Goal: Contribute content: Add original content to the website for others to see

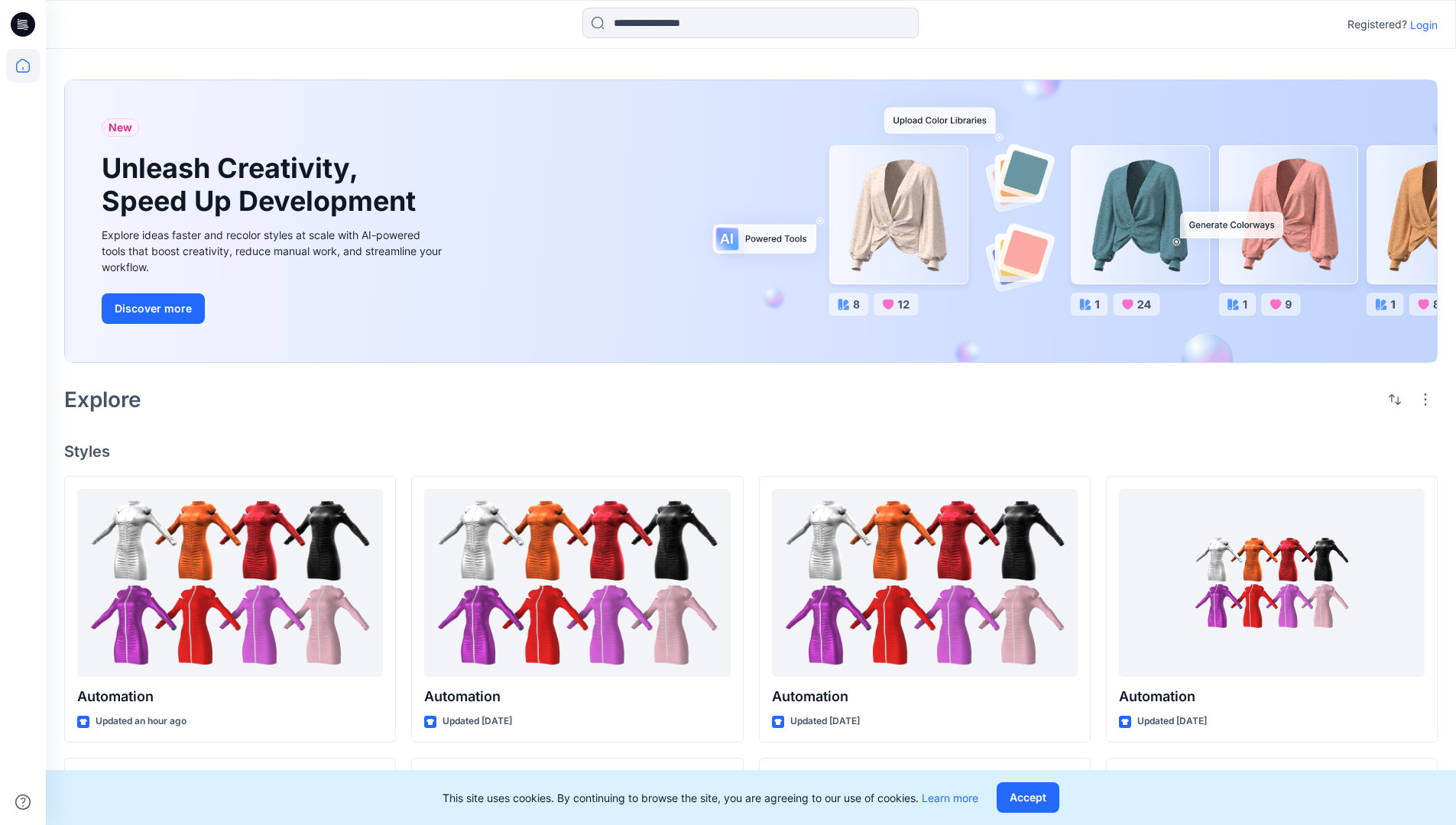
click at [1420, 24] on p "Login" at bounding box center [1423, 24] width 28 height 16
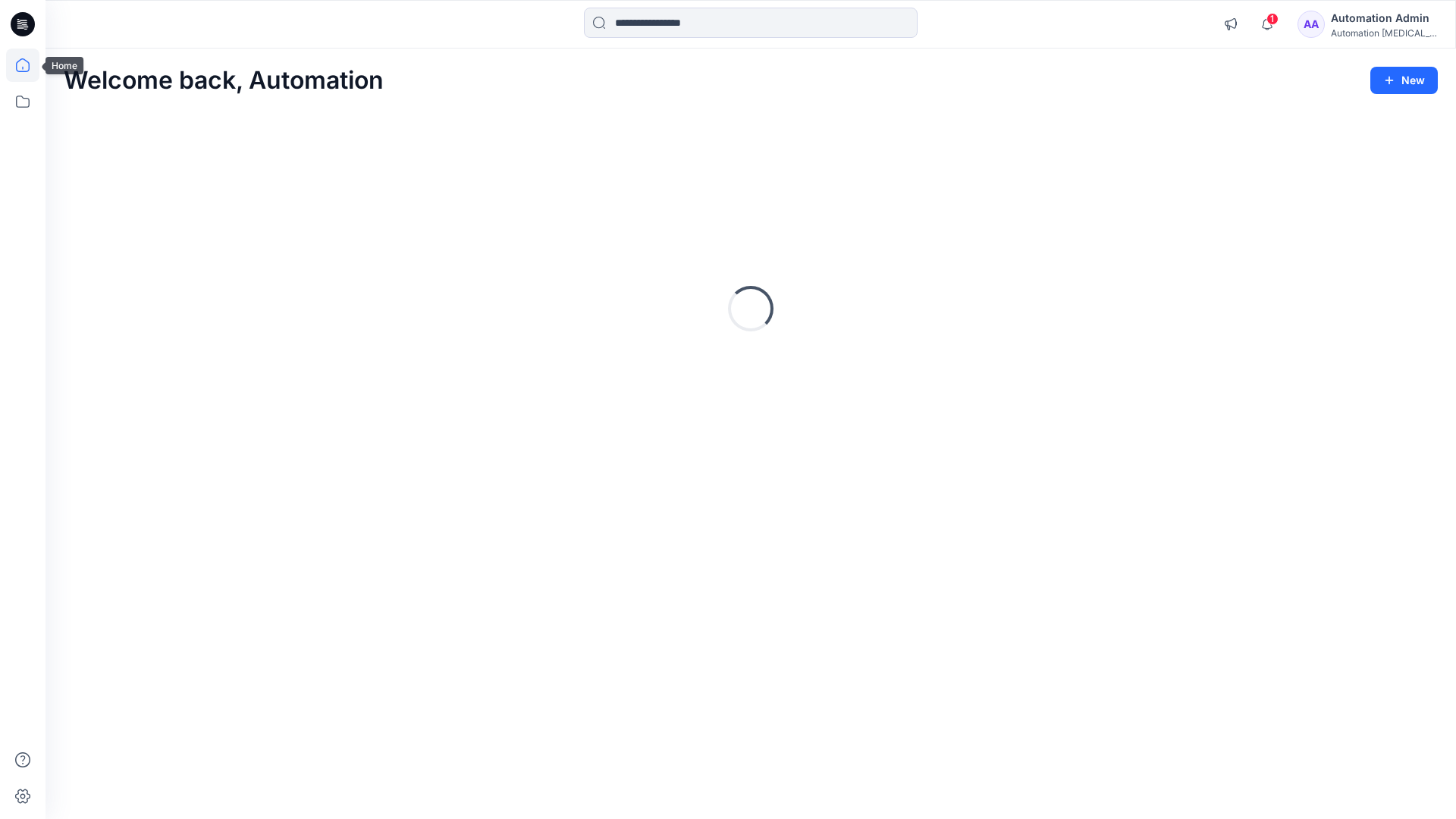
click at [29, 65] on icon at bounding box center [23, 65] width 13 height 13
click at [1391, 72] on button "New" at bounding box center [1403, 80] width 68 height 28
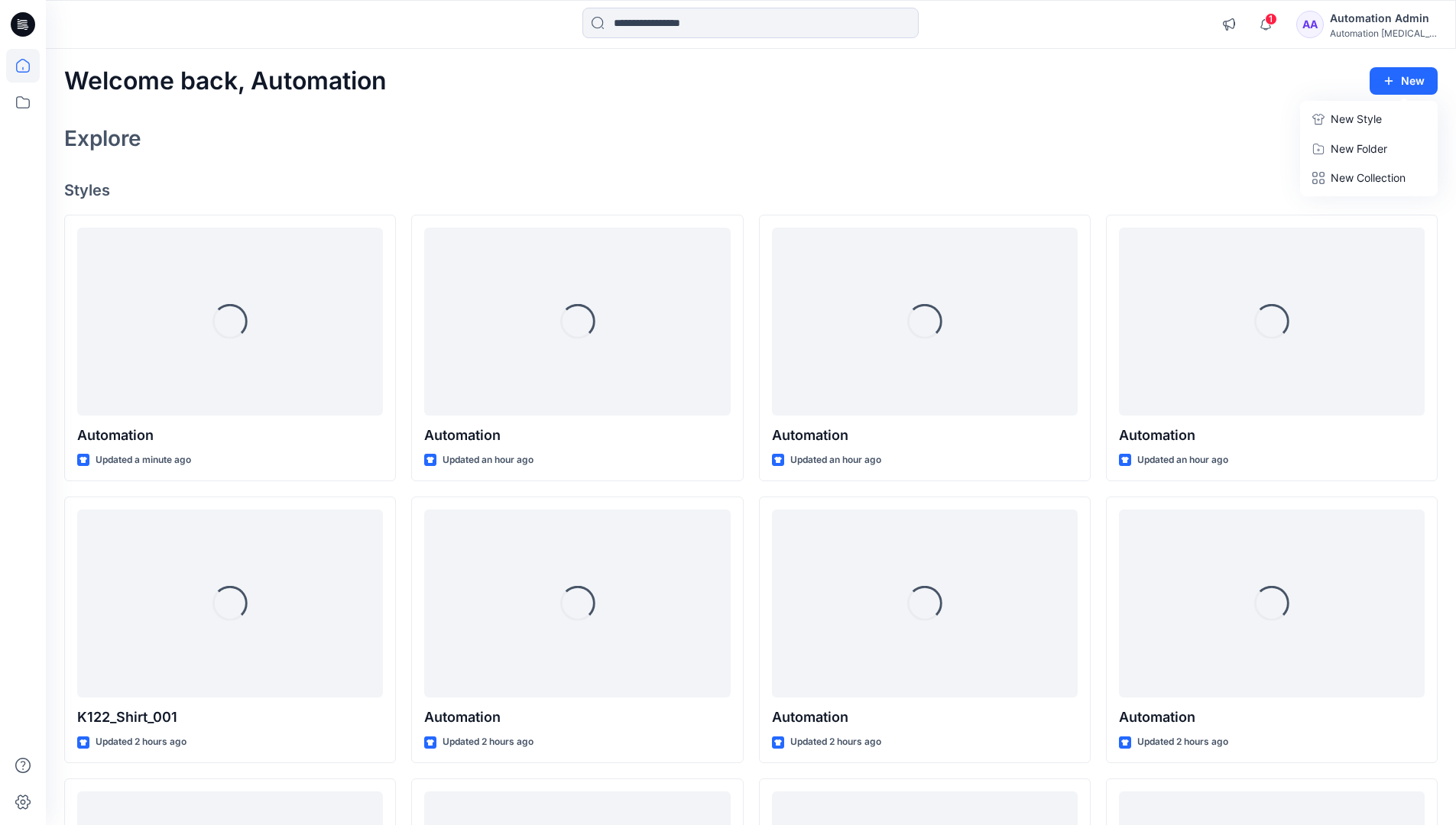
click at [1354, 119] on p "New Style" at bounding box center [1356, 119] width 51 height 18
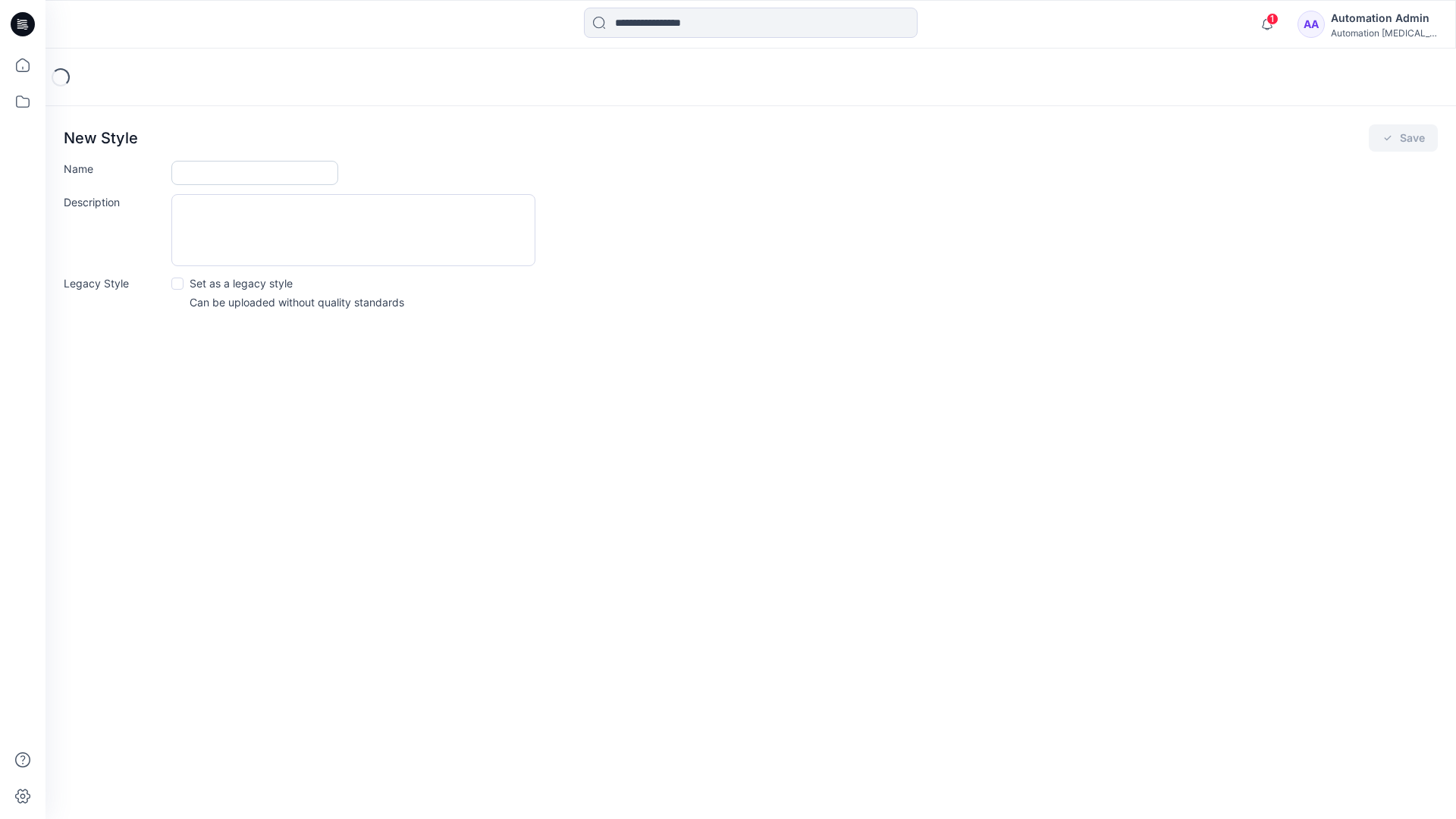
click at [185, 175] on input "Name" at bounding box center [254, 172] width 166 height 24
type input "**********"
click at [1415, 144] on button "Save" at bounding box center [1403, 138] width 69 height 28
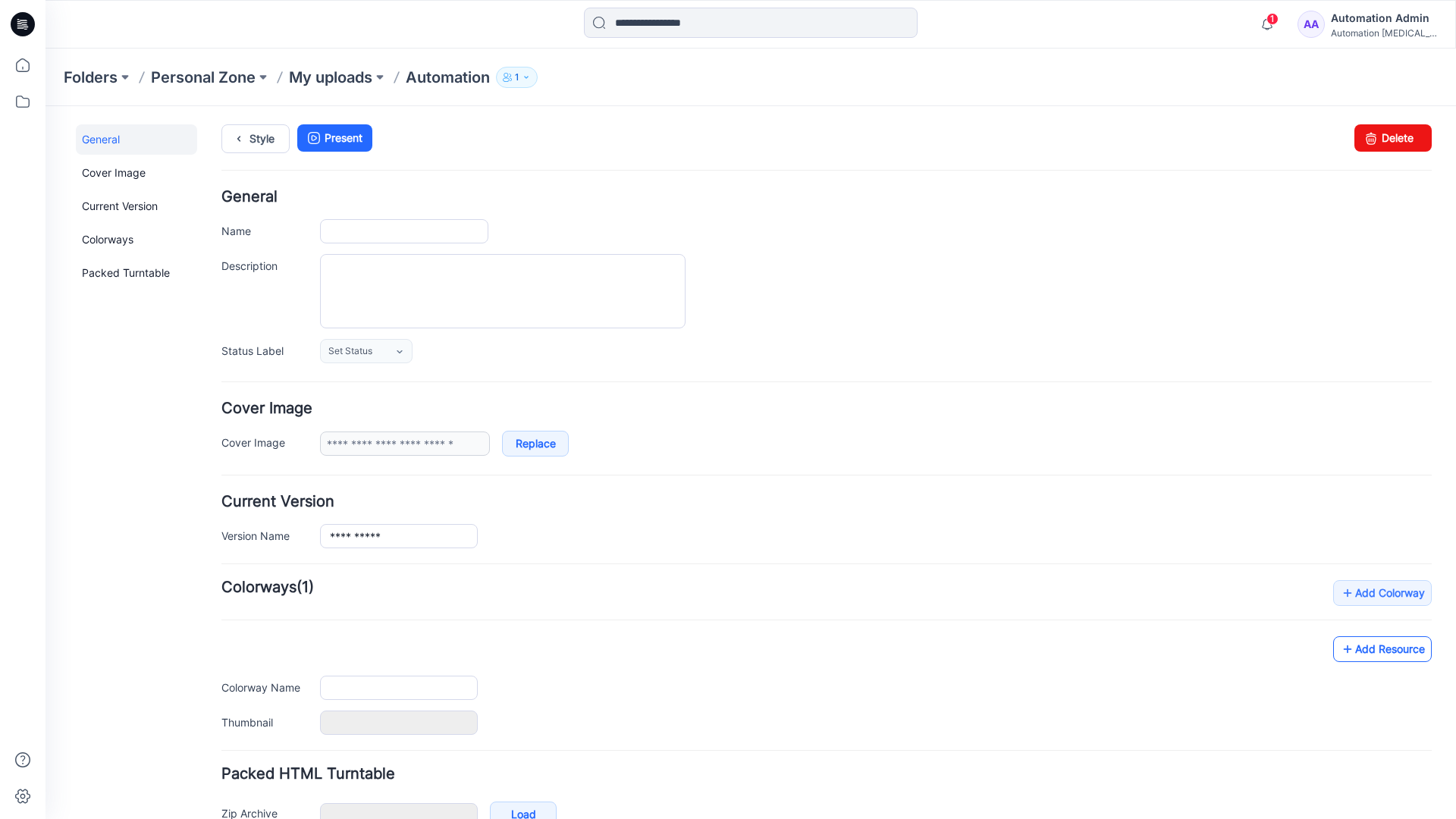
click at [1394, 653] on link "Add Resource" at bounding box center [1381, 649] width 99 height 26
type input "**********"
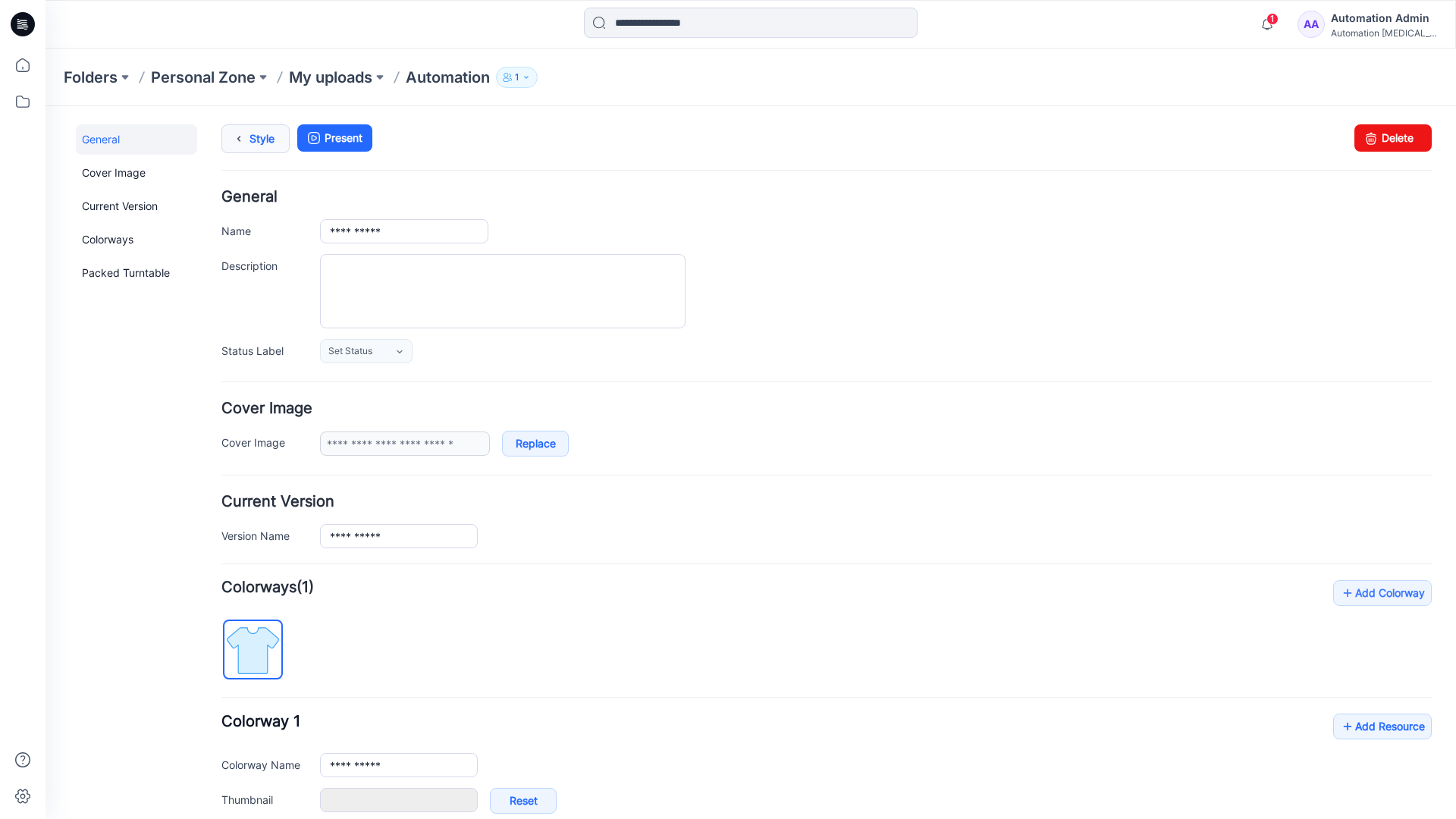
click at [257, 137] on link "Style" at bounding box center [254, 139] width 68 height 29
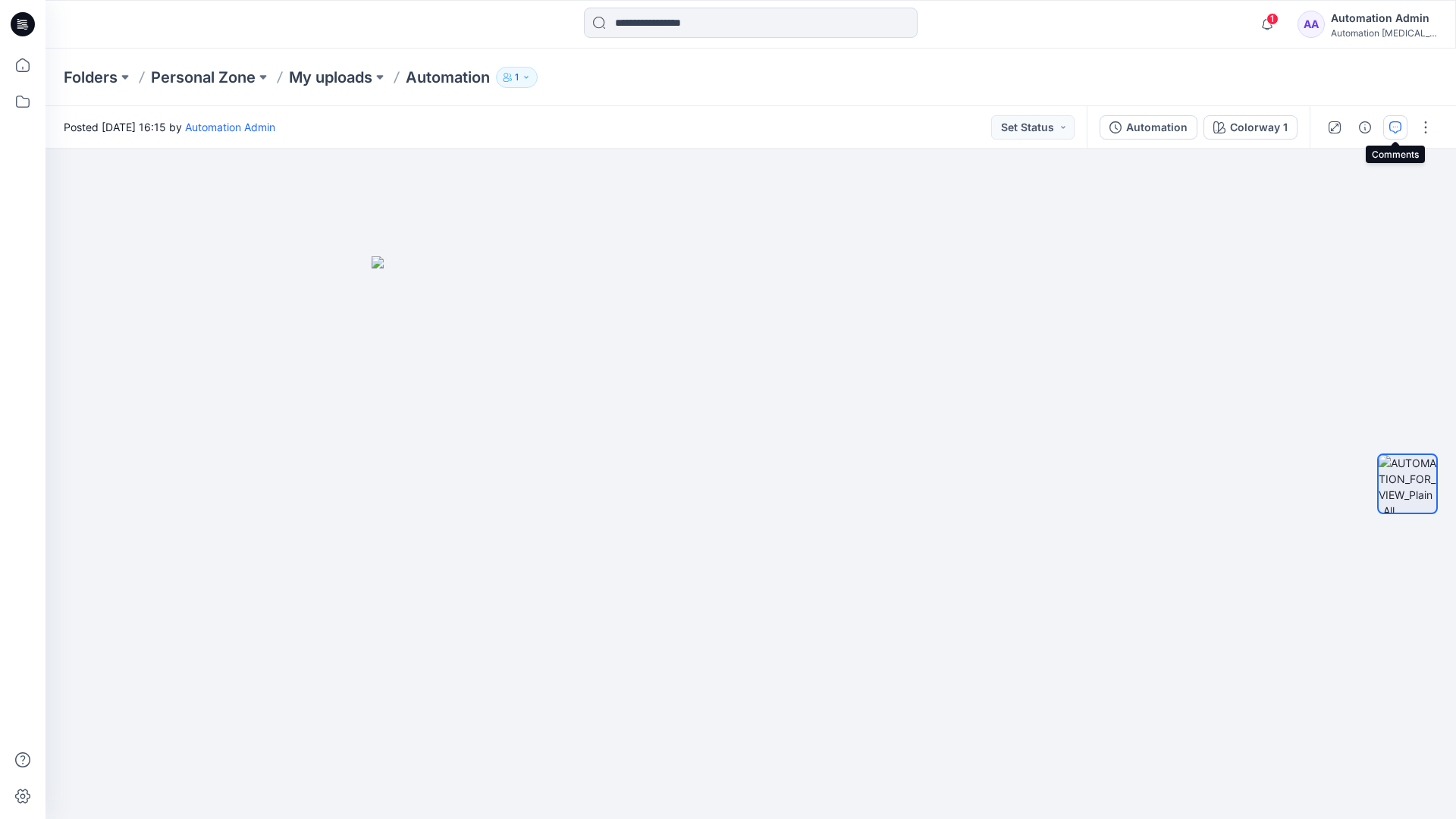
click at [1389, 134] on button "button" at bounding box center [1395, 126] width 24 height 24
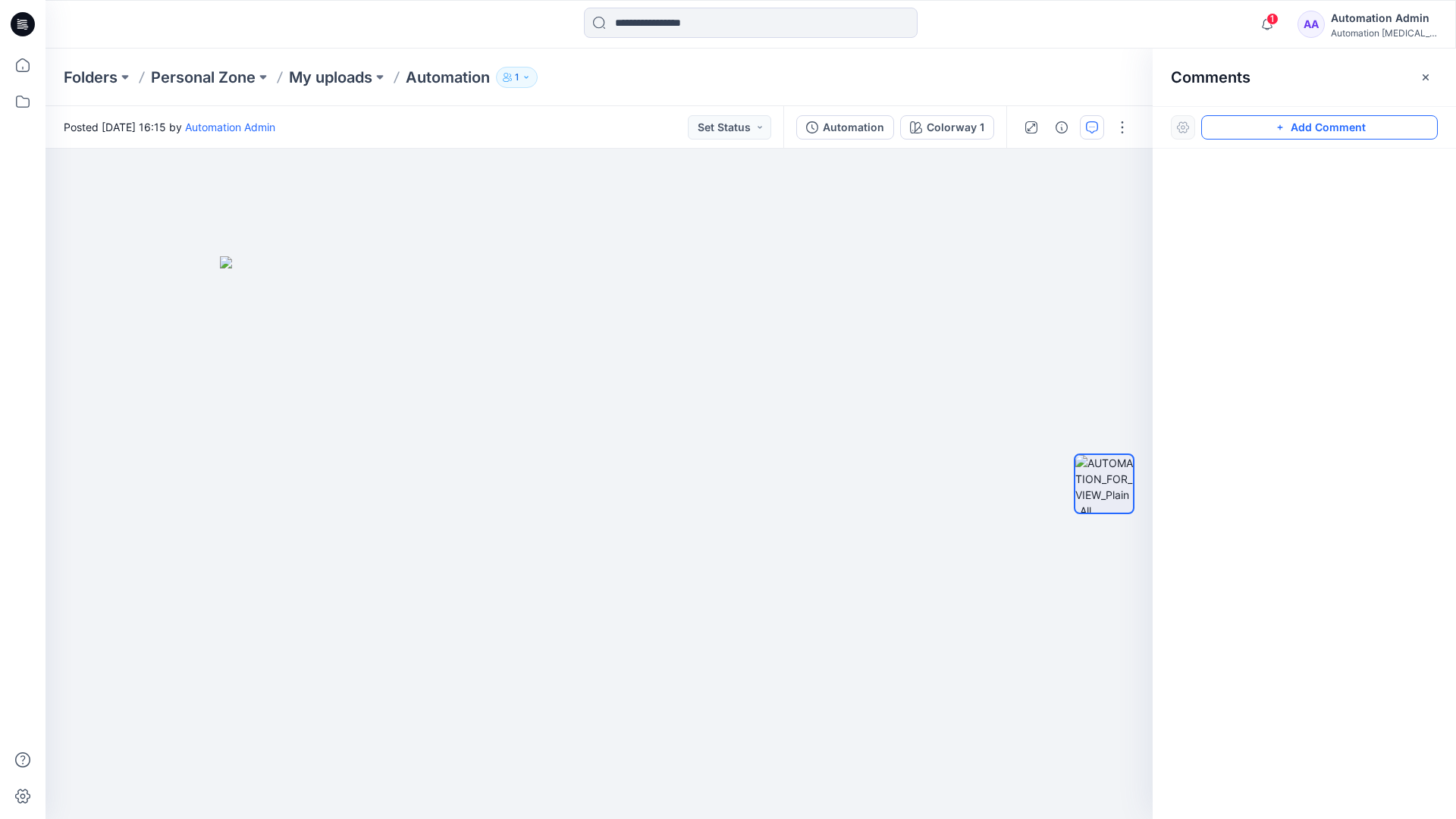
click at [1391, 133] on button "Add Comment" at bounding box center [1318, 126] width 236 height 24
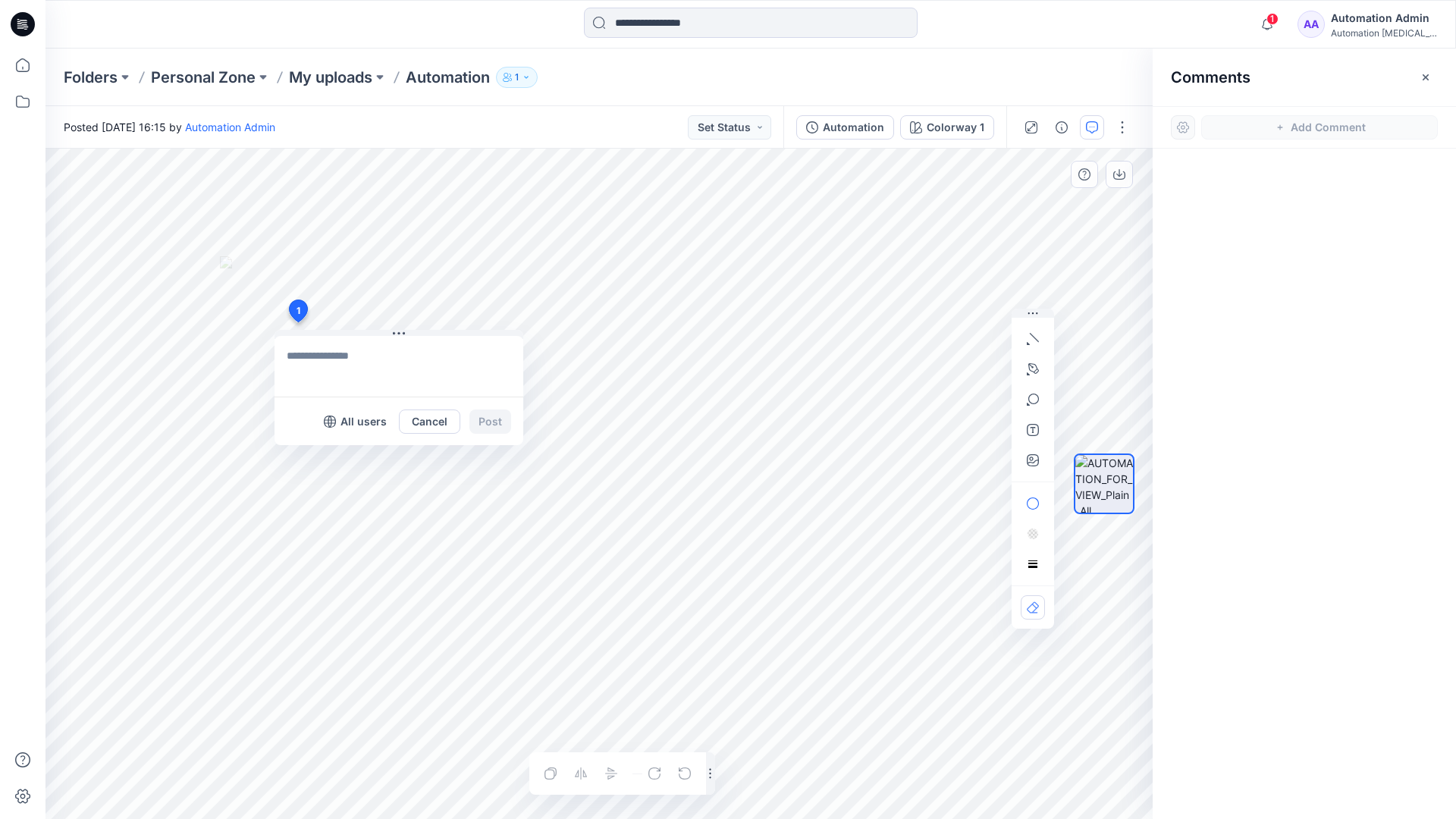
click at [298, 322] on div "1 All users Cancel Post Layer 1" at bounding box center [599, 483] width 1107 height 671
type textarea "**********"
click at [349, 428] on p "All users" at bounding box center [364, 421] width 46 height 18
click at [320, 427] on p "Members only" at bounding box center [349, 421] width 75 height 18
click at [490, 422] on button "Post" at bounding box center [491, 421] width 42 height 24
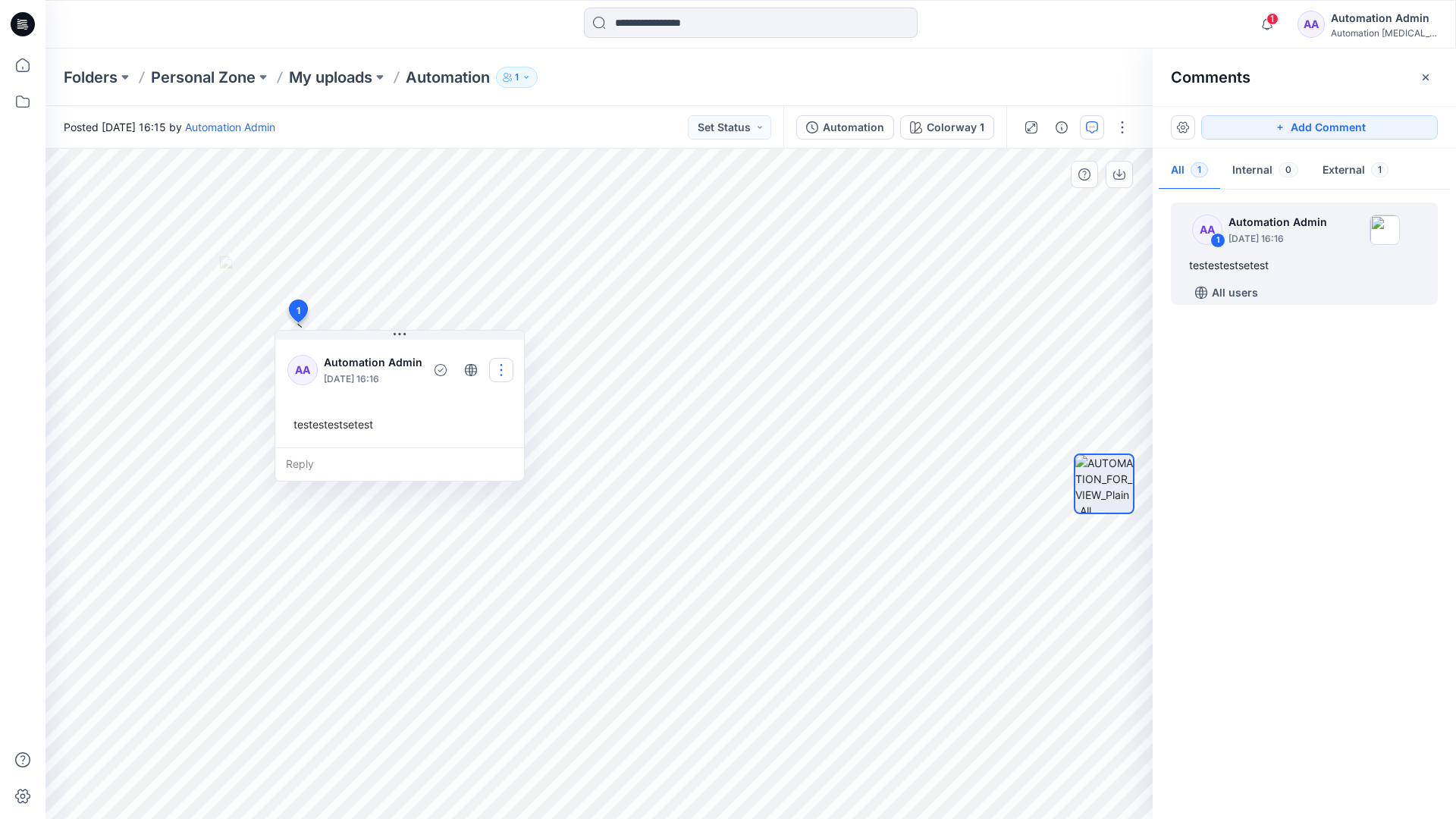
click at [498, 370] on button "button" at bounding box center [500, 369] width 24 height 24
click at [496, 399] on p "Edit comment" at bounding box center [503, 405] width 68 height 16
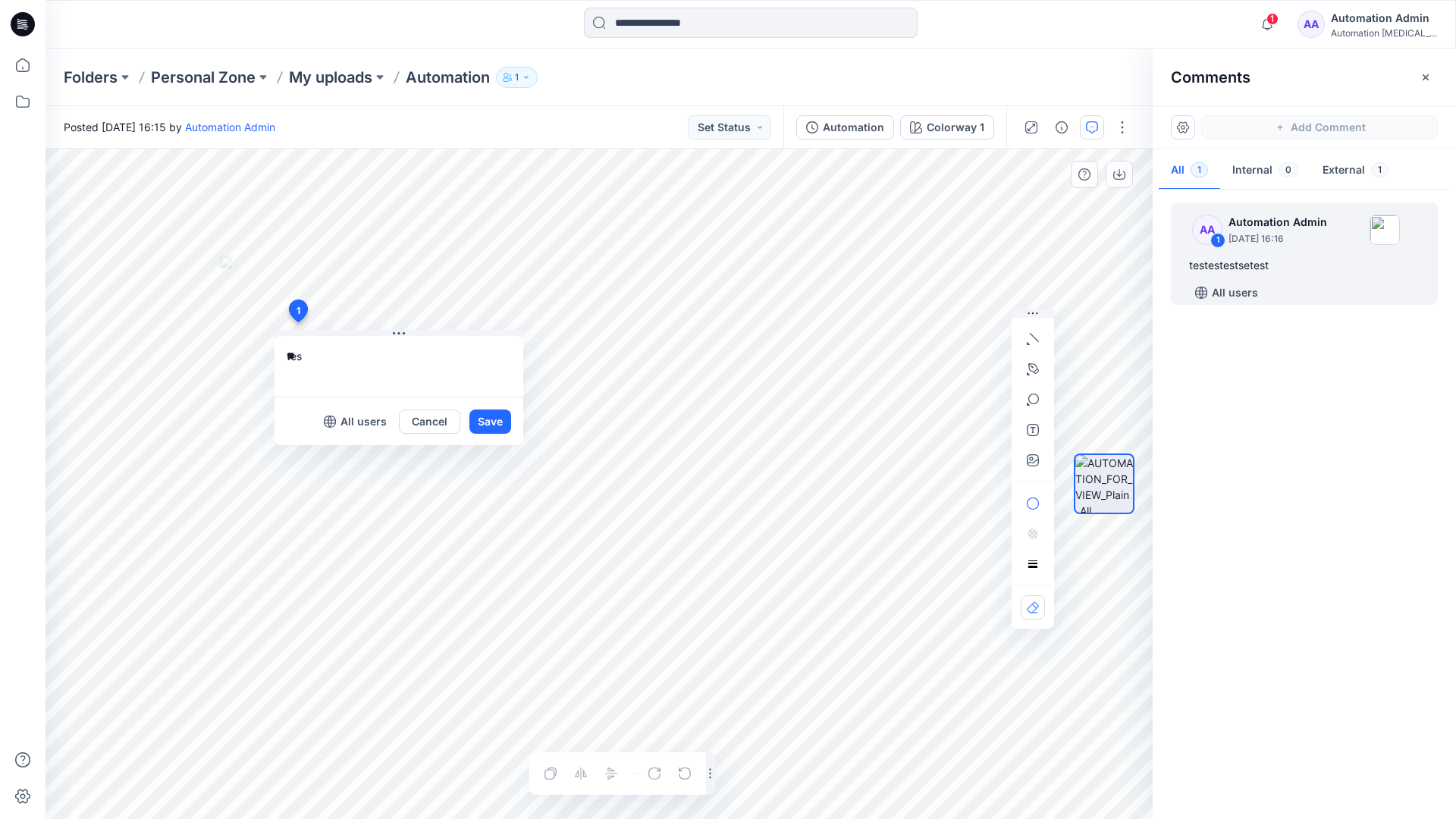
type textarea "*"
type textarea "**********"
click at [484, 430] on button "Save" at bounding box center [491, 421] width 42 height 24
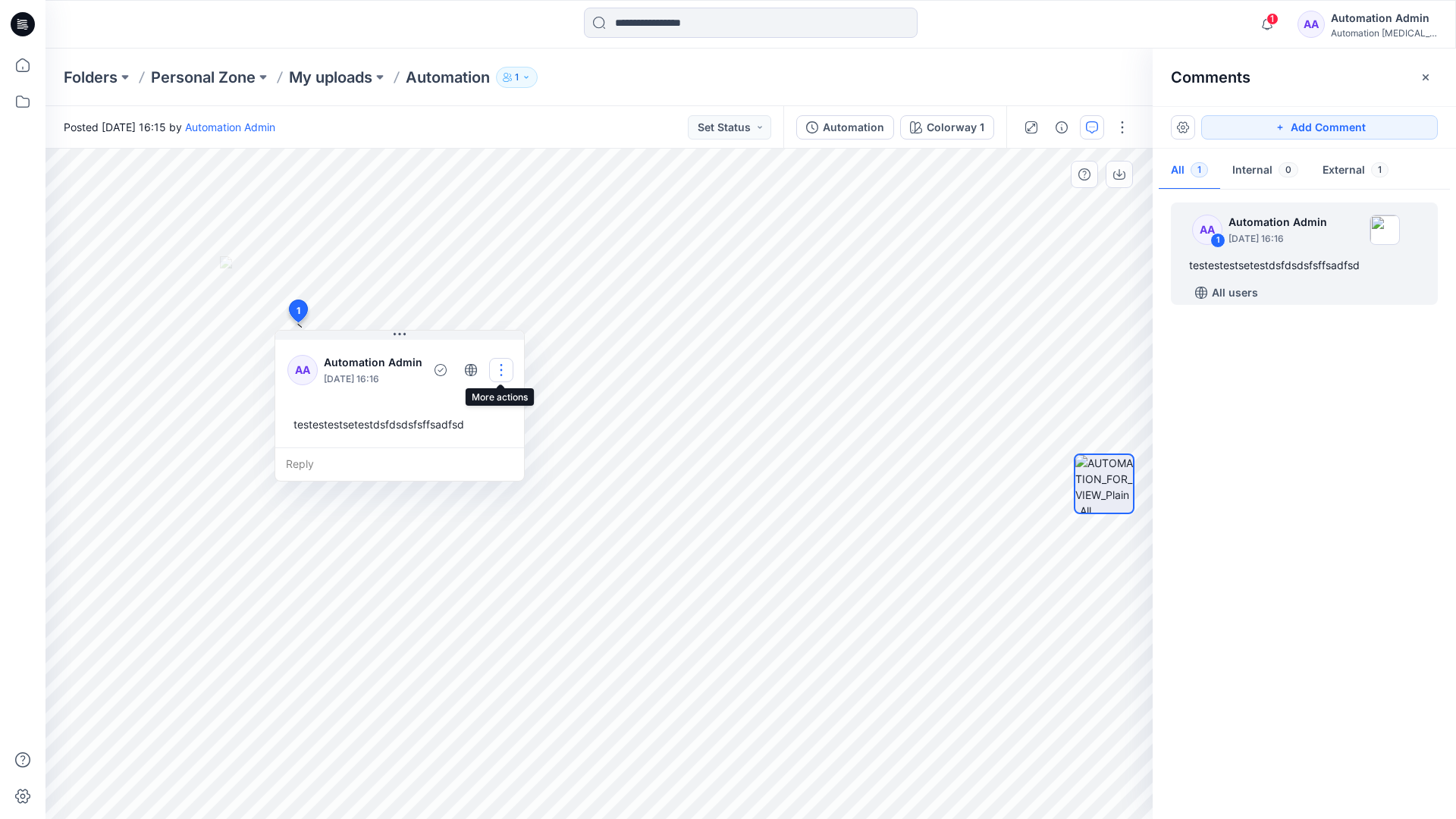
click at [500, 364] on button "button" at bounding box center [500, 369] width 24 height 24
click at [477, 441] on p "Delete thread" at bounding box center [503, 446] width 68 height 16
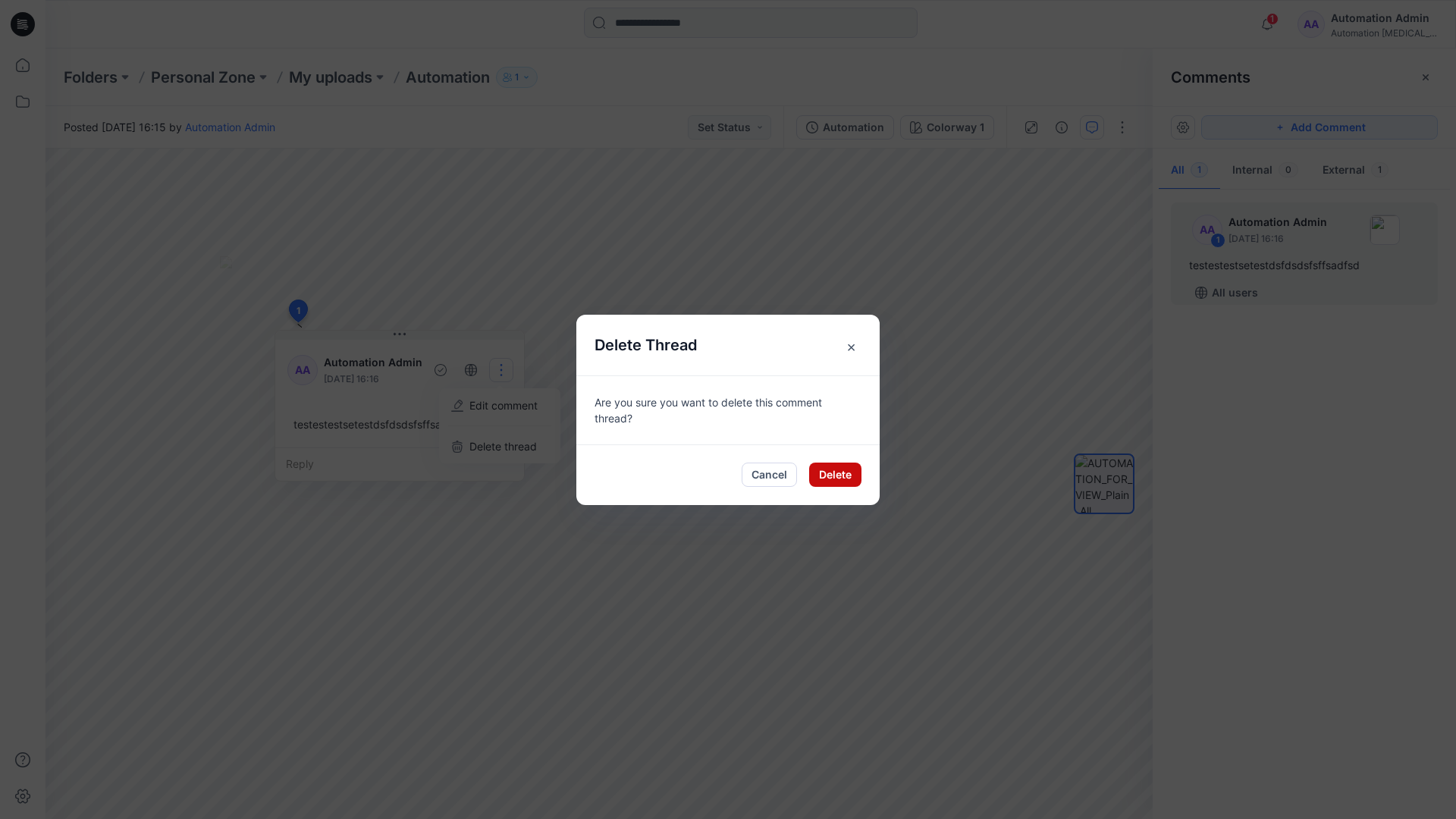
click at [824, 477] on button "Delete" at bounding box center [835, 474] width 53 height 24
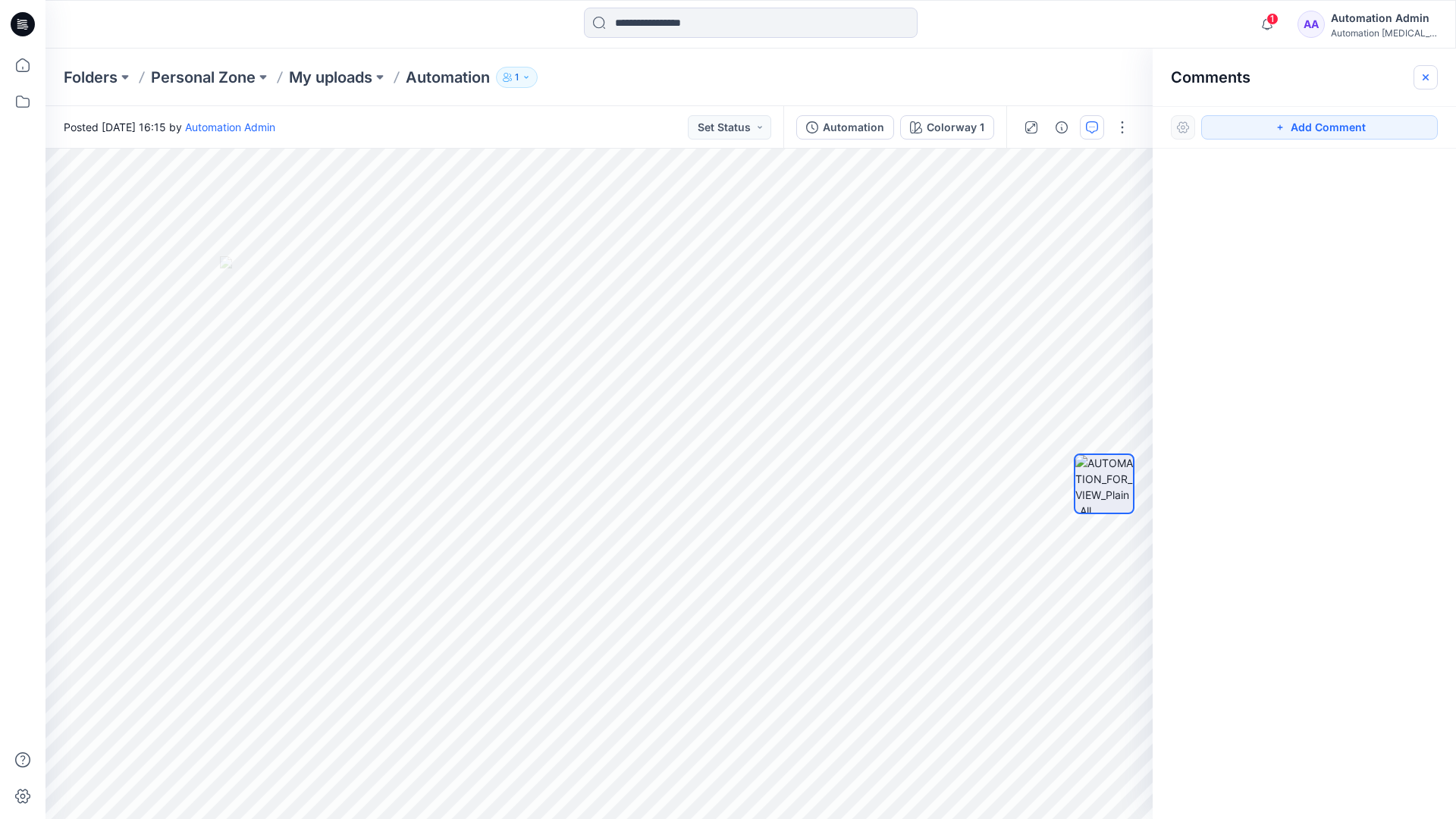
click at [1421, 83] on button "button" at bounding box center [1424, 77] width 24 height 24
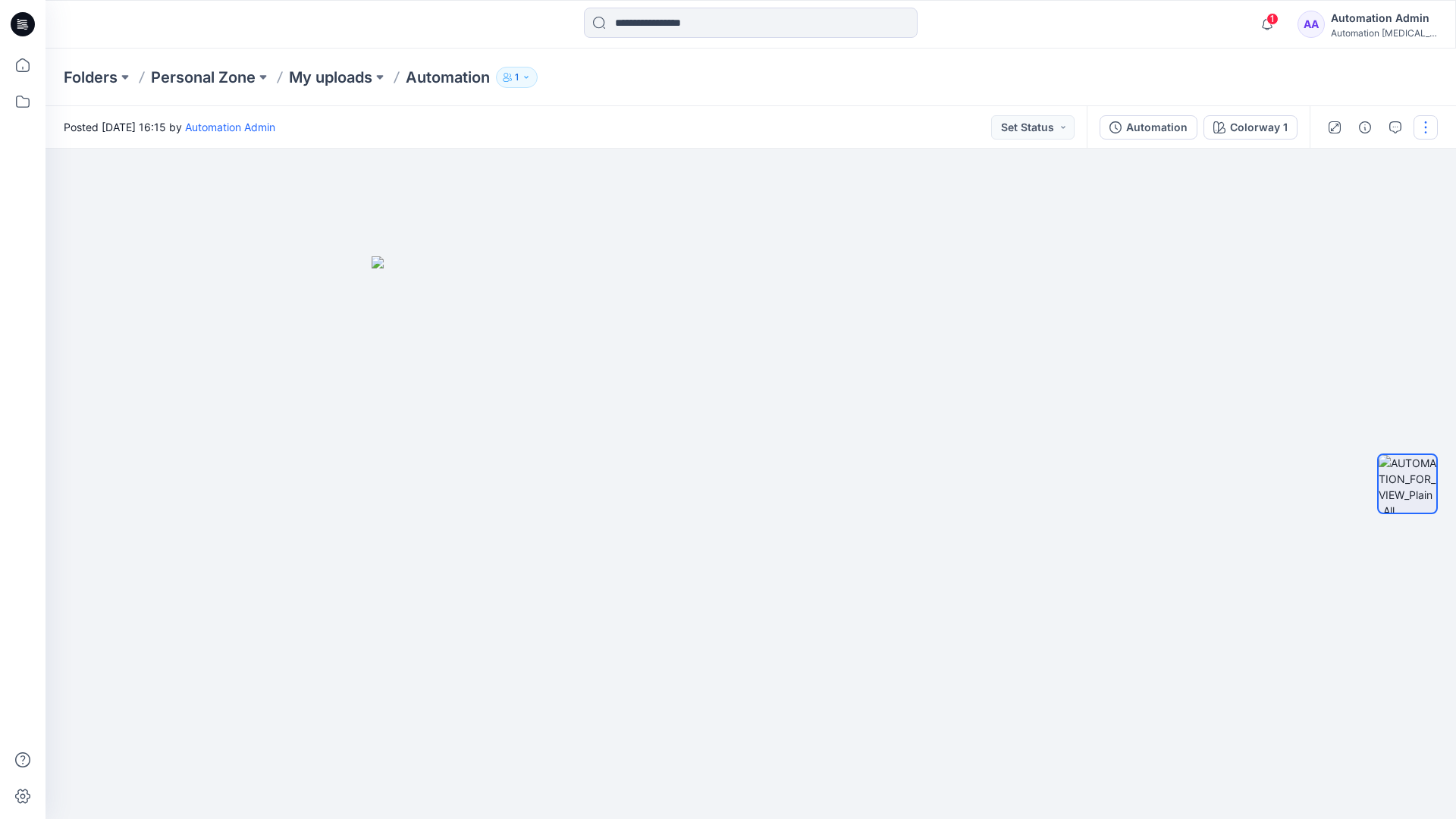
click at [1424, 130] on button "button" at bounding box center [1424, 126] width 24 height 24
click at [1373, 207] on button "Edit" at bounding box center [1362, 205] width 140 height 28
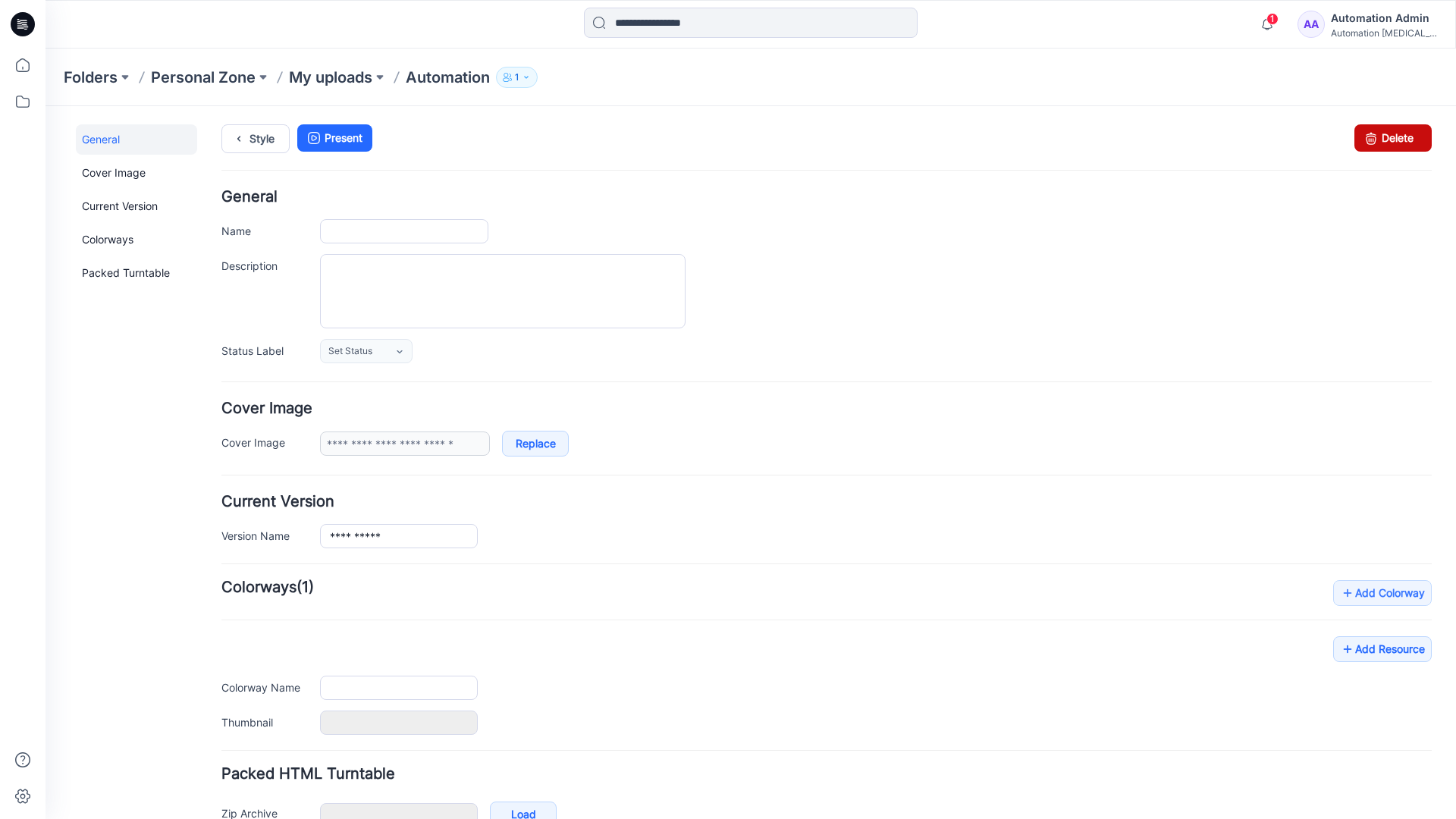
click at [1360, 145] on icon at bounding box center [1371, 138] width 21 height 28
type input "**********"
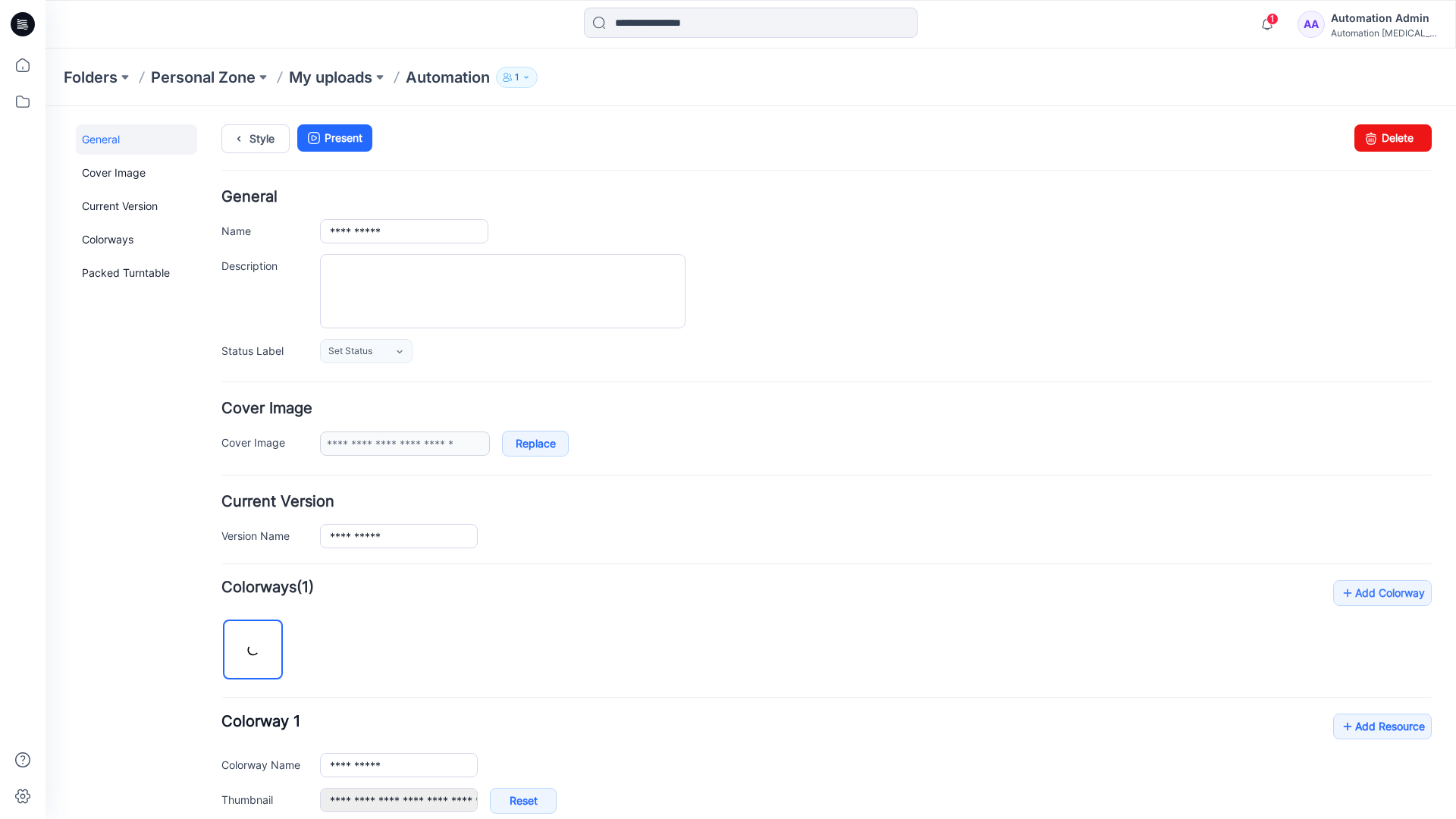
click at [1217, 383] on form "**********" at bounding box center [826, 618] width 1210 height 858
click at [1377, 17] on div "Automation Admin" at bounding box center [1383, 18] width 106 height 18
